Goal: Information Seeking & Learning: Compare options

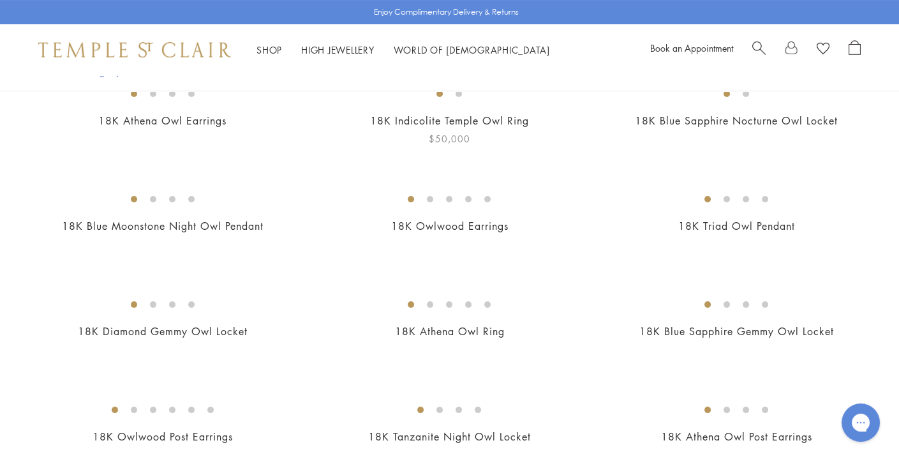
scroll to position [428, 0]
click at [0, 0] on img at bounding box center [0, 0] width 0 height 0
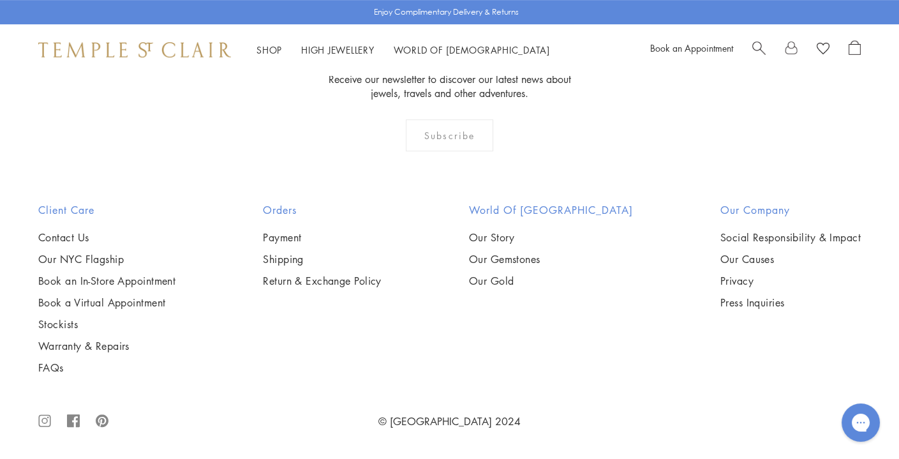
scroll to position [1369, 0]
click at [0, 0] on img at bounding box center [0, 0] width 0 height 0
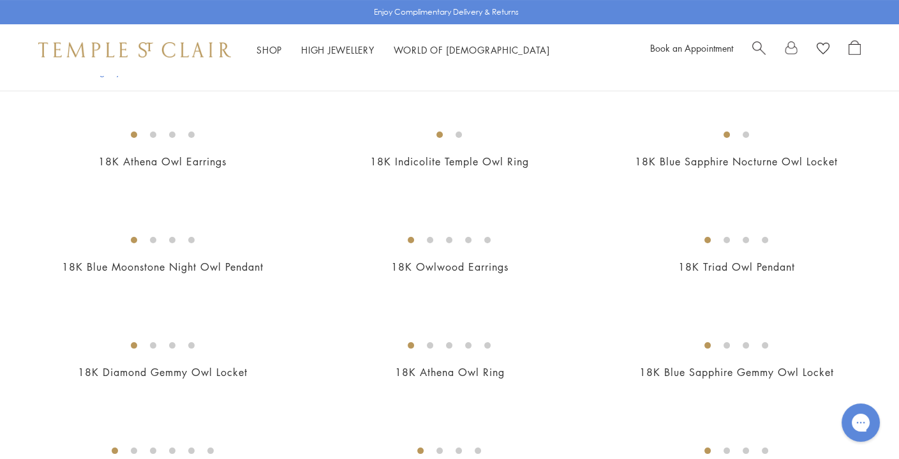
scroll to position [389, 0]
click at [0, 0] on img at bounding box center [0, 0] width 0 height 0
